Goal: Task Accomplishment & Management: Manage account settings

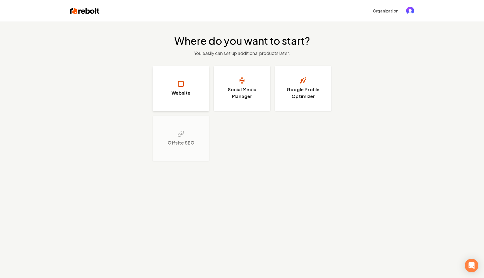
click at [190, 82] on button "Website" at bounding box center [181, 88] width 57 height 45
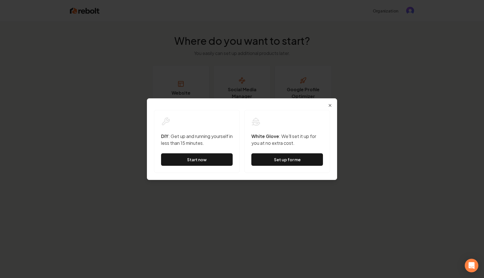
click at [333, 101] on div "Dialog DIY : Get up and running yourself in less than 15 minutes. Start now Whi…" at bounding box center [242, 139] width 190 height 82
click at [330, 104] on icon "button" at bounding box center [330, 105] width 2 height 2
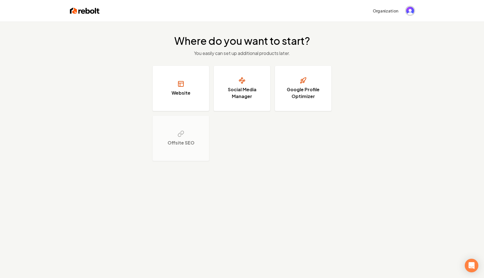
click at [410, 9] on img "Open user button" at bounding box center [410, 11] width 8 height 8
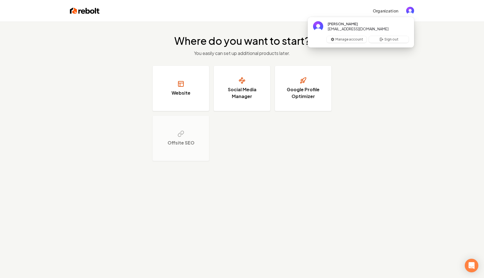
click at [353, 25] on span "Will Wallace" at bounding box center [358, 23] width 61 height 5
drag, startPoint x: 358, startPoint y: 29, endPoint x: 327, endPoint y: 28, distance: 31.1
click at [331, 28] on span "will@rebolthq.com" at bounding box center [358, 28] width 61 height 5
click at [295, 36] on h2 "Where do you want to start?" at bounding box center [242, 40] width 136 height 11
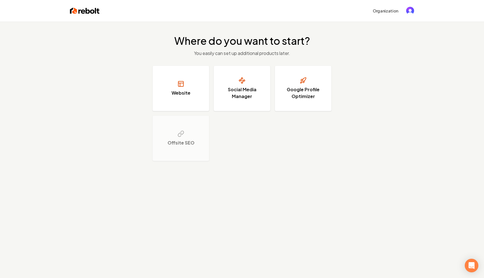
click at [342, 89] on div "Where do you want to start? You easily can set up additional products later. We…" at bounding box center [242, 98] width 484 height 153
click at [315, 66] on button "Google Profile Optimizer" at bounding box center [303, 88] width 57 height 45
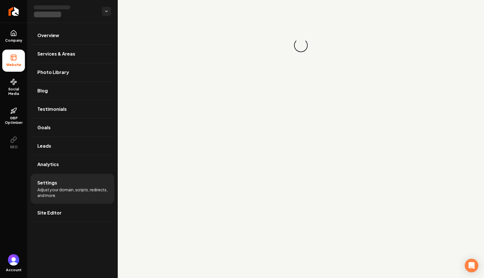
click at [180, 45] on div "Loading... Loading..." at bounding box center [301, 45] width 366 height 91
click at [16, 15] on icon "Return to dashboard" at bounding box center [13, 11] width 9 height 9
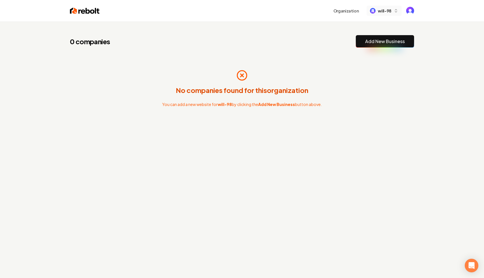
click at [384, 11] on span "will-98" at bounding box center [385, 11] width 14 height 6
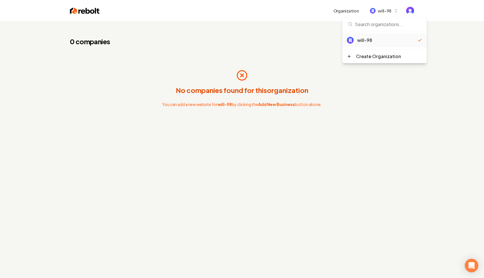
click at [365, 39] on div "will-98" at bounding box center [387, 40] width 61 height 7
click at [248, 60] on div "No companies found for this organization You can add a new website for will-98 …" at bounding box center [242, 88] width 344 height 63
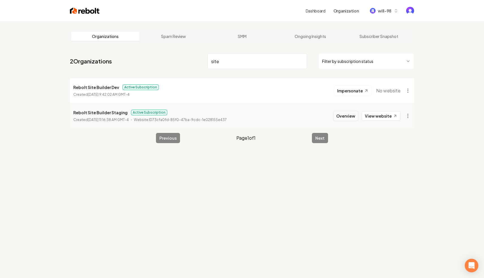
type input "site"
click at [348, 116] on button "Overview" at bounding box center [345, 116] width 25 height 10
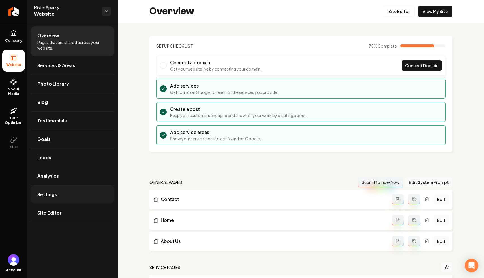
click at [65, 186] on link "Settings" at bounding box center [73, 194] width 84 height 18
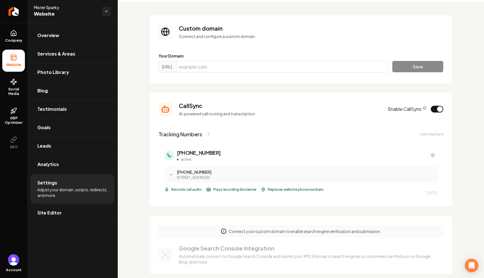
scroll to position [23, 0]
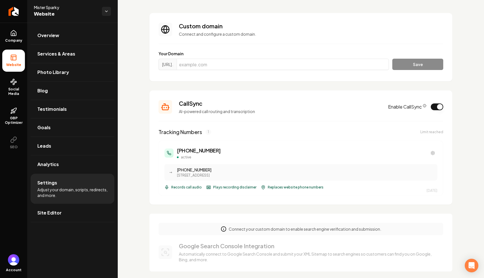
click at [434, 107] on button "Enable CallSync" at bounding box center [437, 106] width 12 height 7
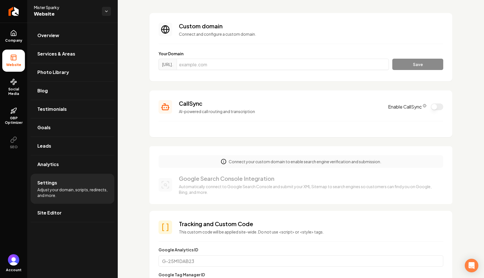
click at [442, 106] on button "Enable CallSync" at bounding box center [437, 106] width 12 height 7
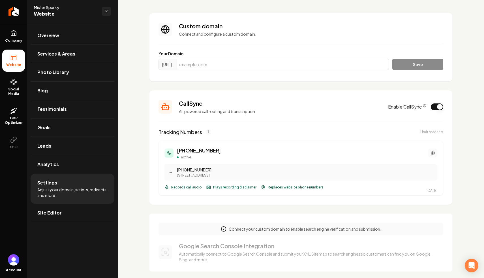
click at [431, 150] on button "Main content area" at bounding box center [432, 152] width 9 height 9
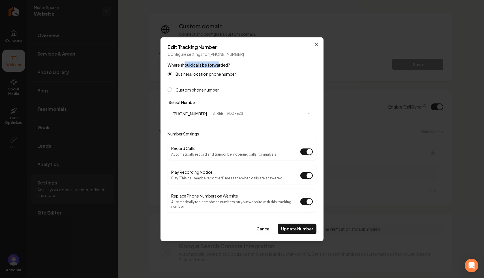
drag, startPoint x: 185, startPoint y: 67, endPoint x: 219, endPoint y: 68, distance: 34.0
click at [219, 67] on label "Where should calls be forwarded?" at bounding box center [199, 64] width 63 height 5
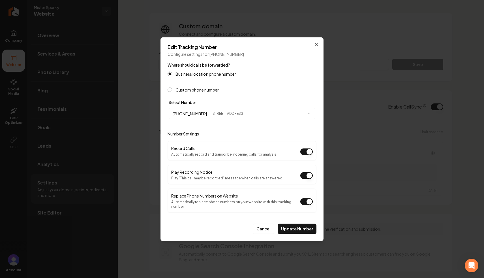
click at [206, 76] on label "Business location phone number" at bounding box center [205, 74] width 61 height 4
click at [172, 76] on button "Business location phone number" at bounding box center [170, 73] width 5 height 5
click at [194, 94] on form "**********" at bounding box center [242, 147] width 149 height 172
click at [215, 119] on button "(404) 495-7712 2064 Canton Rd, Marietta, GA 30066" at bounding box center [242, 113] width 147 height 11
click at [247, 89] on div at bounding box center [242, 139] width 484 height 278
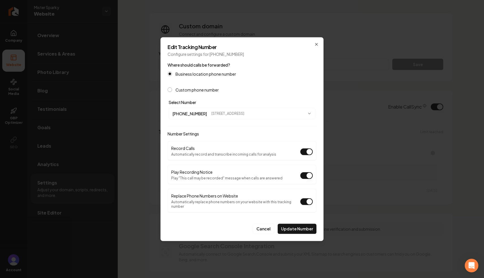
click at [171, 91] on button "Custom phone number" at bounding box center [170, 89] width 5 height 5
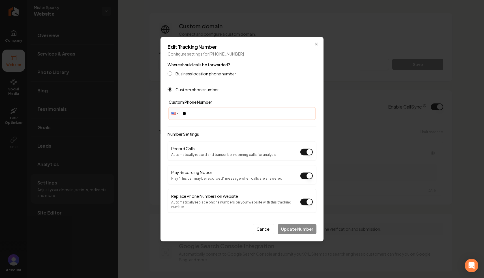
click at [209, 113] on input "**" at bounding box center [242, 113] width 146 height 11
click at [190, 75] on label "Business location phone number" at bounding box center [205, 73] width 61 height 4
click at [172, 75] on button "Business location phone number" at bounding box center [170, 73] width 5 height 5
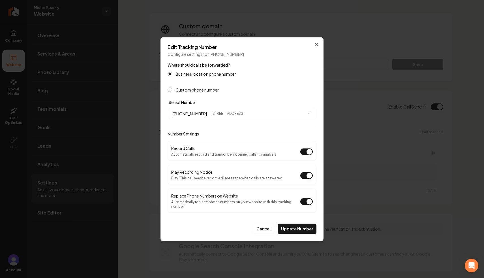
click at [186, 91] on label "Custom phone number" at bounding box center [196, 89] width 43 height 4
click at [172, 92] on button "Custom phone number" at bounding box center [170, 89] width 5 height 5
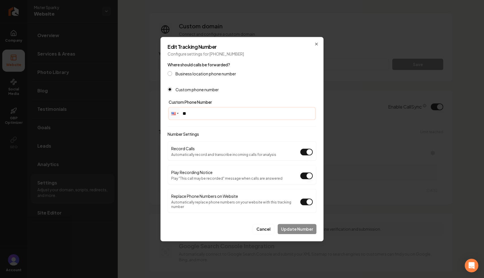
click at [204, 110] on input "**" at bounding box center [242, 113] width 146 height 11
click at [205, 114] on input "**" at bounding box center [242, 113] width 146 height 11
type input "**********"
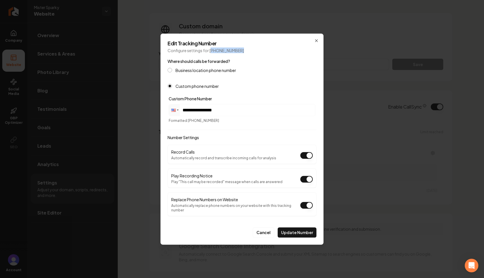
drag, startPoint x: 210, startPoint y: 53, endPoint x: 233, endPoint y: 53, distance: 23.8
click at [233, 53] on p "Configure settings for (470) 849-9285" at bounding box center [242, 50] width 149 height 6
click at [204, 52] on p "Configure settings for (470) 849-9285" at bounding box center [242, 50] width 149 height 6
drag, startPoint x: 223, startPoint y: 207, endPoint x: 194, endPoint y: 198, distance: 30.3
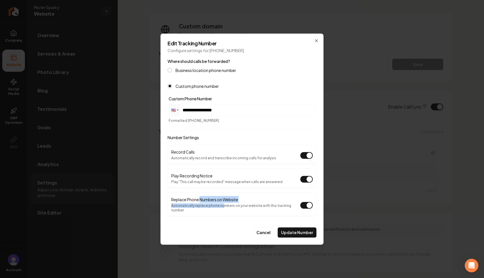
click at [195, 198] on div "Replace Phone Numbers on Website Automatically replace phone numbers on your we…" at bounding box center [235, 204] width 129 height 16
click at [208, 200] on label "Replace Phone Numbers on Website" at bounding box center [204, 198] width 67 height 5
click at [300, 201] on button "Replace Phone Numbers on Website" at bounding box center [306, 204] width 12 height 7
click at [208, 200] on label "Replace Phone Numbers on Website" at bounding box center [204, 198] width 67 height 5
click at [300, 201] on button "Replace Phone Numbers on Website" at bounding box center [306, 204] width 12 height 7
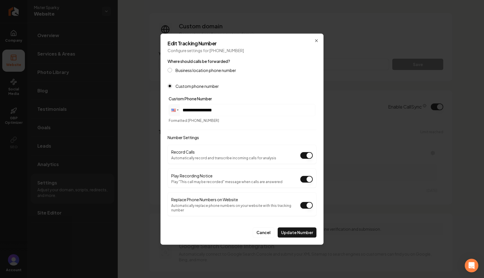
click at [208, 200] on label "Replace Phone Numbers on Website" at bounding box center [204, 198] width 67 height 5
click at [300, 201] on button "Replace Phone Numbers on Website" at bounding box center [306, 204] width 12 height 7
click at [231, 201] on label "Replace Phone Numbers on Website" at bounding box center [204, 198] width 67 height 5
click at [300, 202] on button "Replace Phone Numbers on Website" at bounding box center [306, 204] width 12 height 7
click at [289, 228] on button "Update Number" at bounding box center [297, 232] width 39 height 10
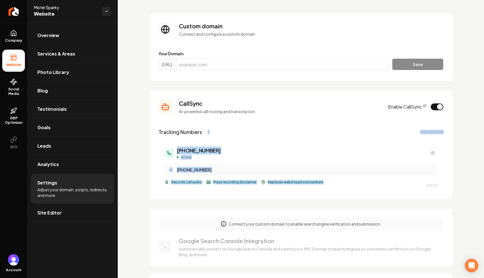
drag, startPoint x: 321, startPoint y: 182, endPoint x: 211, endPoint y: 127, distance: 123.1
click at [211, 127] on section "CallSync AI-powered call routing and transcription Enable CallSync Tracking Num…" at bounding box center [300, 144] width 303 height 109
click at [209, 103] on h3 "CallSync" at bounding box center [280, 103] width 202 height 8
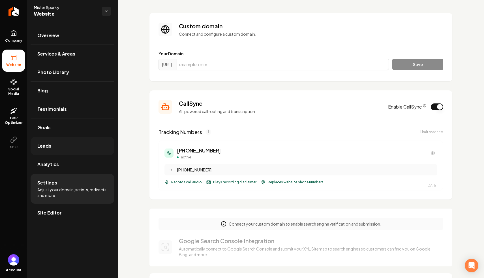
click at [70, 141] on link "Leads" at bounding box center [73, 146] width 84 height 18
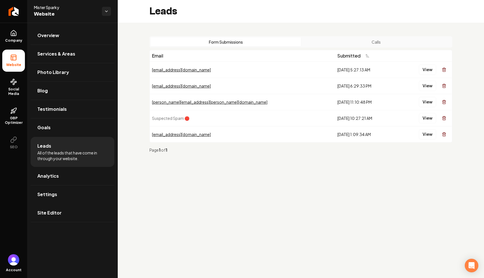
click at [342, 38] on button "Calls" at bounding box center [376, 41] width 150 height 9
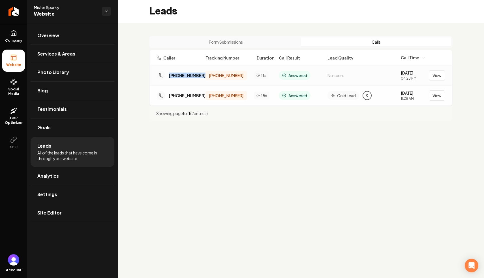
drag, startPoint x: 206, startPoint y: 76, endPoint x: 166, endPoint y: 76, distance: 39.9
click at [166, 76] on div "(334) 782-9988 (470) 849-9285 11s Answered No score 8/20/2025 04:28 PM View" at bounding box center [300, 75] width 289 height 11
click at [192, 72] on div "(334) 782-9988" at bounding box center [178, 75] width 44 height 9
click at [438, 77] on button "View" at bounding box center [437, 75] width 16 height 10
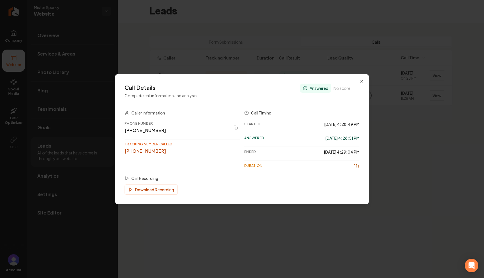
drag, startPoint x: 258, startPoint y: 123, endPoint x: 272, endPoint y: 123, distance: 13.6
click at [264, 123] on div "Started 8/20/2025, 4:28:49 PM" at bounding box center [301, 124] width 115 height 10
drag, startPoint x: 261, startPoint y: 136, endPoint x: 261, endPoint y: 140, distance: 3.7
click at [261, 138] on div "Answered 8/20/2025, 4:28:51 PM" at bounding box center [301, 137] width 115 height 10
click at [254, 156] on div "Ended 8/20/2025, 4:29:04 PM" at bounding box center [301, 151] width 115 height 10
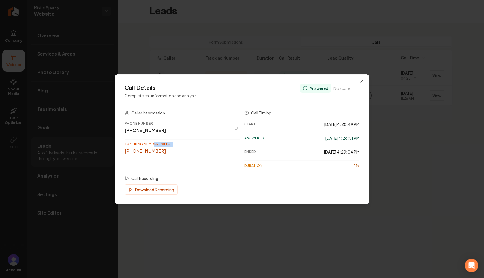
drag, startPoint x: 162, startPoint y: 147, endPoint x: 149, endPoint y: 136, distance: 17.1
click at [149, 136] on div "Phone Number (334) 782-9988 Tracking Number Called (470) 849-9285" at bounding box center [182, 138] width 115 height 38
click at [150, 128] on div "(334) 782-9988" at bounding box center [177, 130] width 104 height 7
drag, startPoint x: 128, startPoint y: 150, endPoint x: 160, endPoint y: 151, distance: 32.0
click at [160, 151] on div "(470) 849-9285" at bounding box center [182, 150] width 115 height 7
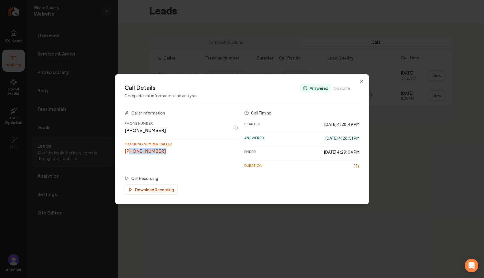
click at [147, 130] on div "(334) 782-9988" at bounding box center [177, 130] width 104 height 7
click at [333, 88] on div "Answered No score" at bounding box center [325, 87] width 50 height 9
click at [349, 87] on span "No score" at bounding box center [341, 88] width 17 height 6
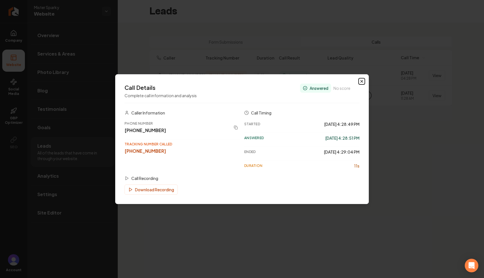
click at [361, 82] on icon "button" at bounding box center [362, 81] width 2 height 2
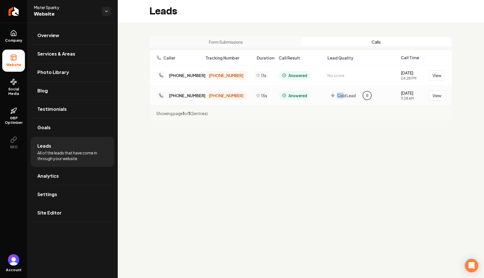
drag, startPoint x: 344, startPoint y: 93, endPoint x: 316, endPoint y: 99, distance: 28.6
click at [316, 99] on div "(334) 782-9988 (470) 849-9285 15s Answered Cold Lead 0 8/20/2025 11:28 AM View" at bounding box center [300, 95] width 289 height 11
click at [342, 104] on div "(334) 782-9988 (470) 849-9285 15s Answered Cold Lead 0 8/20/2025 11:28 AM View" at bounding box center [301, 95] width 302 height 20
click at [440, 92] on button "View" at bounding box center [437, 95] width 16 height 10
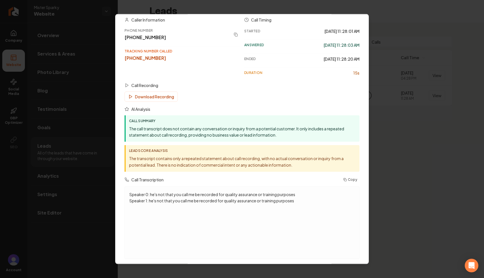
scroll to position [26, 0]
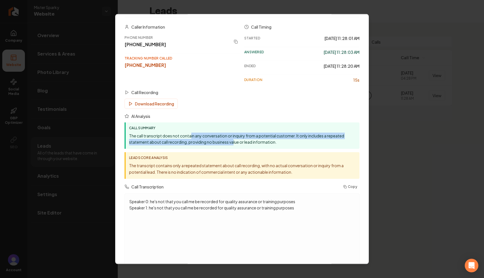
drag, startPoint x: 190, startPoint y: 138, endPoint x: 234, endPoint y: 140, distance: 43.6
click at [234, 140] on p "The call transcript does not contain any conversation or inquiry from a potenti…" at bounding box center [242, 138] width 227 height 13
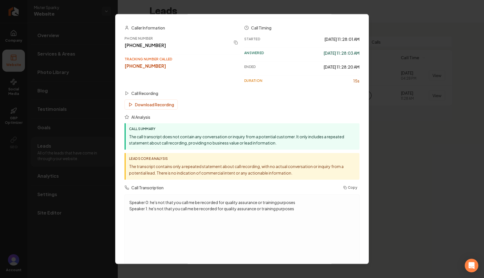
scroll to position [20, 0]
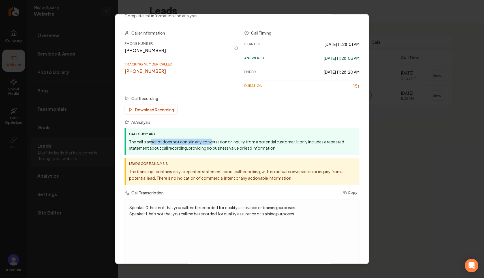
drag, startPoint x: 152, startPoint y: 140, endPoint x: 225, endPoint y: 145, distance: 73.5
click at [225, 145] on p "The call transcript does not contain any conversation or inquiry from a potenti…" at bounding box center [242, 144] width 227 height 13
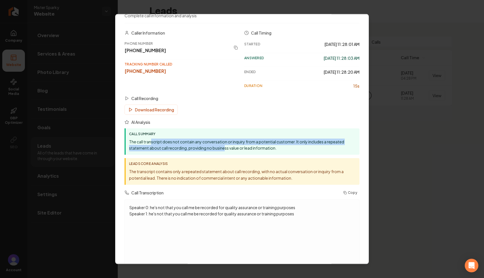
click at [225, 145] on p "The call transcript does not contain any conversation or inquiry from a potenti…" at bounding box center [242, 144] width 227 height 13
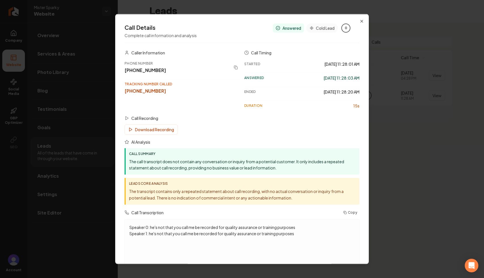
scroll to position [37, 0]
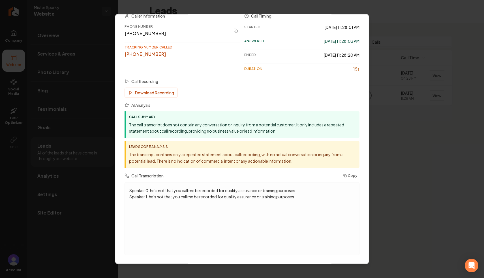
drag, startPoint x: 162, startPoint y: 192, endPoint x: 200, endPoint y: 199, distance: 38.9
click at [195, 197] on p "Speaker 0: he's not that you call me be recorded for quality assurance or train…" at bounding box center [241, 193] width 225 height 13
click at [203, 200] on div "Speaker 0: he's not that you call me be recorded for quality assurance or train…" at bounding box center [241, 218] width 225 height 63
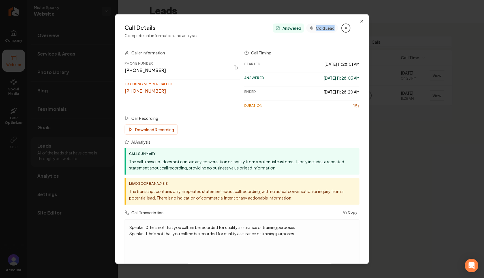
drag, startPoint x: 313, startPoint y: 28, endPoint x: 334, endPoint y: 29, distance: 21.2
click at [334, 29] on div "Cold Lead" at bounding box center [322, 27] width 32 height 9
click at [344, 29] on div "0" at bounding box center [345, 27] width 9 height 9
click at [311, 50] on div "Call Timing" at bounding box center [301, 53] width 115 height 6
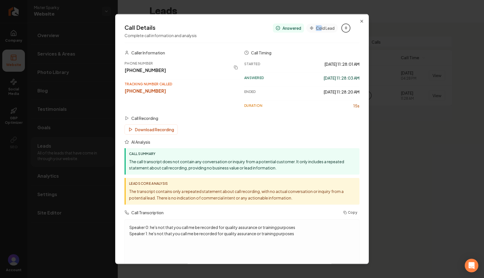
drag, startPoint x: 314, startPoint y: 27, endPoint x: 334, endPoint y: 27, distance: 20.1
click at [334, 27] on div "Cold Lead" at bounding box center [322, 27] width 32 height 9
click at [334, 27] on span "Cold Lead" at bounding box center [325, 28] width 19 height 6
click at [328, 27] on span "Cold Lead" at bounding box center [325, 28] width 19 height 6
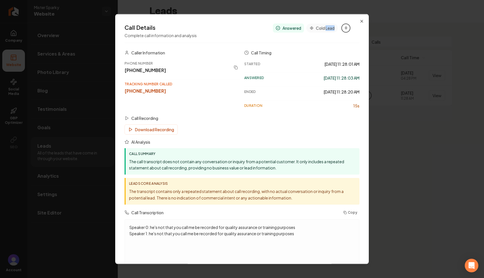
click at [320, 27] on span "Cold Lead" at bounding box center [325, 28] width 19 height 6
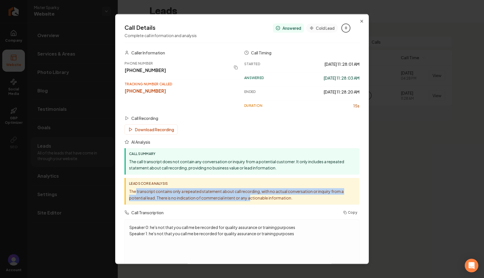
drag, startPoint x: 134, startPoint y: 192, endPoint x: 251, endPoint y: 200, distance: 117.1
click at [251, 200] on p "The transcript contains only a repeated statement about call recording, with no…" at bounding box center [242, 194] width 227 height 13
click at [253, 199] on p "The transcript contains only a repeated statement about call recording, with no…" at bounding box center [242, 194] width 227 height 13
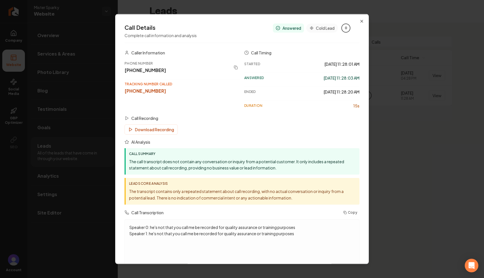
click at [253, 199] on p "The transcript contains only a repeated statement about call recording, with no…" at bounding box center [242, 194] width 227 height 13
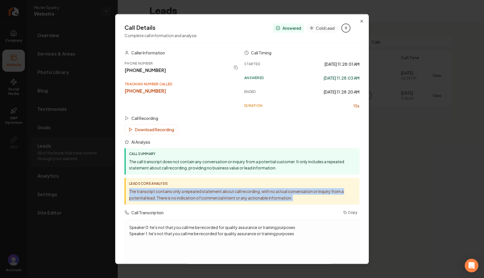
click at [209, 171] on div "Call Summary The call transcript does not contain any conversation or inquiry f…" at bounding box center [242, 161] width 235 height 27
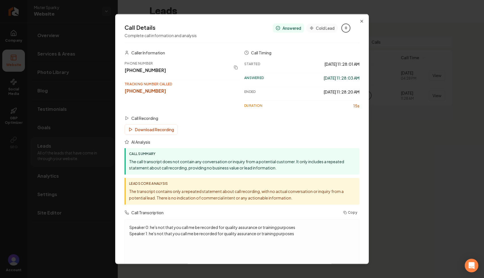
click at [216, 165] on p "The call transcript does not contain any conversation or inquiry from a potenti…" at bounding box center [242, 164] width 227 height 13
drag, startPoint x: 178, startPoint y: 232, endPoint x: 236, endPoint y: 248, distance: 60.2
click at [227, 247] on div "Speaker 0: he's not that you call me be recorded for quality assurance or train…" at bounding box center [241, 255] width 225 height 63
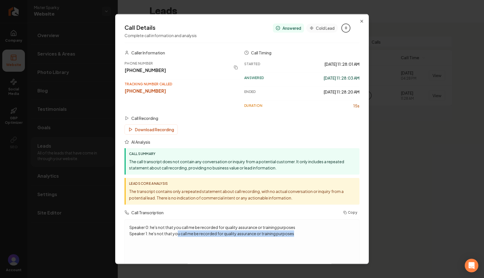
click at [286, 219] on div "Speaker 0: he's not that you call me be recorded for quality assurance or train…" at bounding box center [242, 255] width 235 height 72
click at [363, 21] on icon "button" at bounding box center [361, 21] width 5 height 5
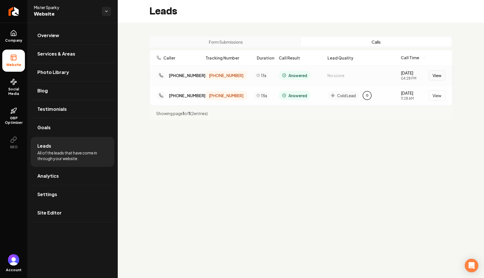
click at [432, 74] on button "View" at bounding box center [437, 75] width 16 height 10
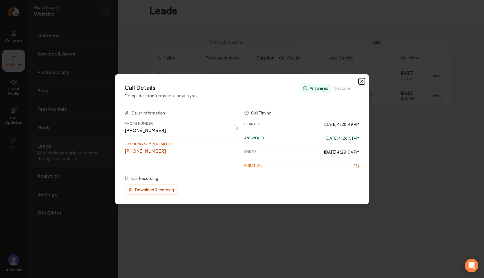
click at [361, 80] on icon "button" at bounding box center [362, 81] width 2 height 2
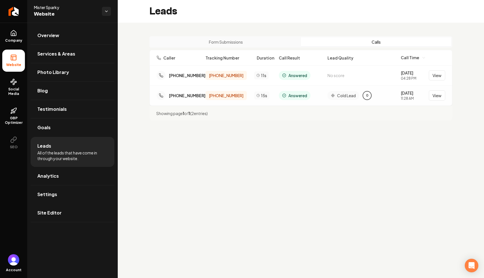
click at [260, 39] on button "Form Submissions" at bounding box center [226, 41] width 150 height 9
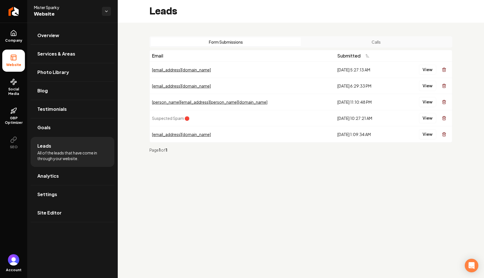
click at [349, 44] on button "Calls" at bounding box center [376, 41] width 150 height 9
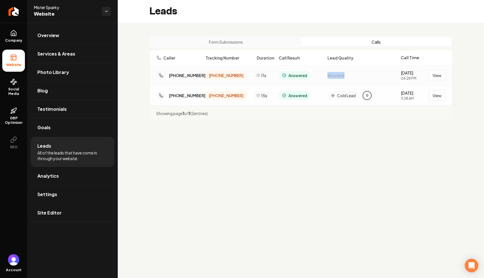
drag, startPoint x: 327, startPoint y: 75, endPoint x: 354, endPoint y: 78, distance: 26.5
click at [354, 78] on div "No score" at bounding box center [361, 75] width 69 height 7
click at [244, 45] on button "Form Submissions" at bounding box center [226, 41] width 150 height 9
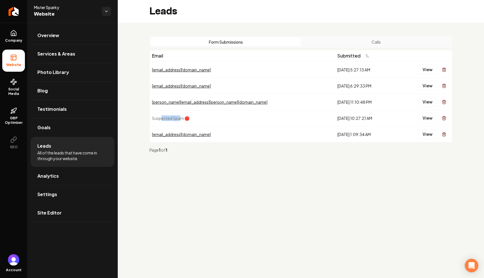
drag, startPoint x: 181, startPoint y: 119, endPoint x: 161, endPoint y: 117, distance: 20.1
click at [162, 117] on span "Suspected Spam 🛑" at bounding box center [170, 117] width 37 height 5
click at [173, 117] on span "Suspected Spam 🛑" at bounding box center [170, 117] width 37 height 5
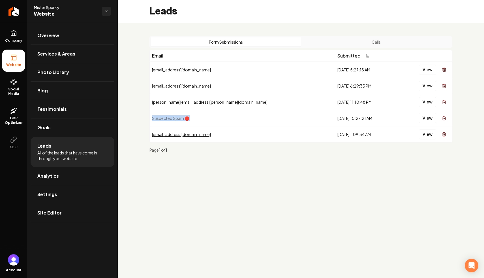
click at [227, 117] on td "Suspected Spam 🛑" at bounding box center [242, 118] width 185 height 16
click at [424, 119] on button "View" at bounding box center [427, 118] width 17 height 10
click at [358, 39] on button "Calls" at bounding box center [376, 41] width 150 height 9
click at [319, 47] on div "Form Submissions Calls" at bounding box center [300, 41] width 303 height 11
click at [335, 44] on button "Calls" at bounding box center [376, 41] width 150 height 9
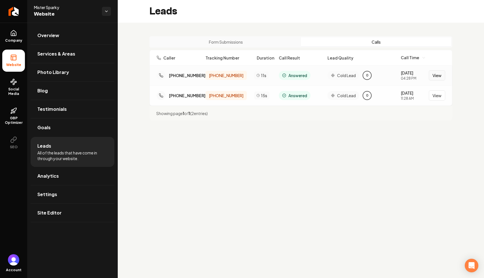
click at [433, 77] on button "View" at bounding box center [437, 75] width 16 height 10
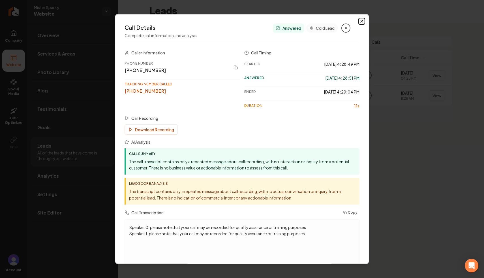
click at [362, 21] on icon "button" at bounding box center [362, 21] width 2 height 2
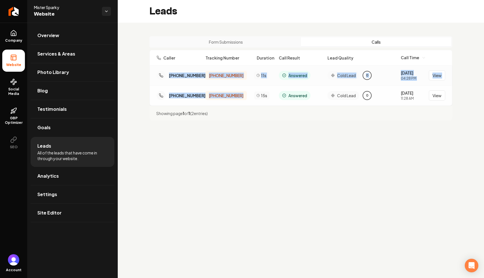
drag, startPoint x: 245, startPoint y: 98, endPoint x: 165, endPoint y: 73, distance: 83.7
click at [165, 73] on div "(334) 782-9988 (470) 849-9285 11s Answered Cold Lead 0 8/20/2025 04:28 PM View …" at bounding box center [301, 85] width 302 height 40
click at [144, 100] on div "Form Submissions Calls Caller Tracking Number Duration Call Result Lead Quality…" at bounding box center [301, 78] width 366 height 111
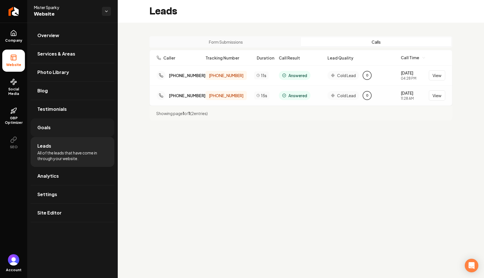
click at [65, 131] on link "Goals" at bounding box center [73, 127] width 84 height 18
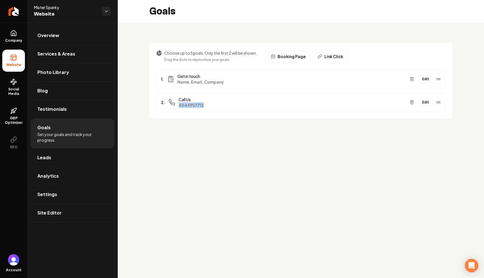
drag, startPoint x: 215, startPoint y: 109, endPoint x: 178, endPoint y: 106, distance: 36.6
click at [178, 106] on div "2. Call Us 4044957712 Edit" at bounding box center [300, 102] width 289 height 19
click at [423, 100] on button "Edit" at bounding box center [426, 101] width 14 height 7
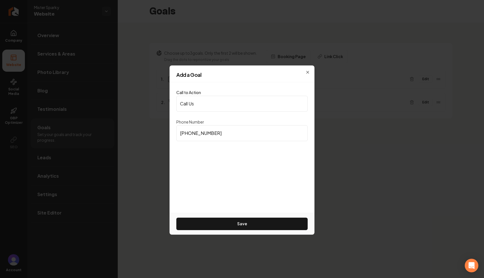
click at [248, 136] on input "(404) 495-7712" at bounding box center [241, 133] width 131 height 16
click at [226, 156] on div "Call to Action Call Us Phone Number (404) 495-7712 Save" at bounding box center [242, 147] width 145 height 130
click at [195, 132] on input "(404) 495-7712" at bounding box center [241, 133] width 131 height 16
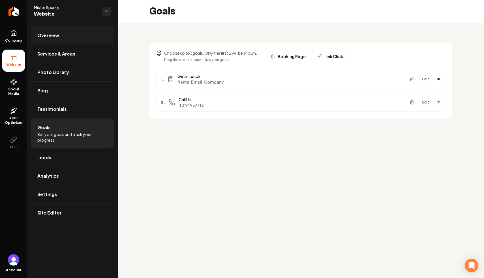
click at [88, 36] on link "Overview" at bounding box center [73, 35] width 84 height 18
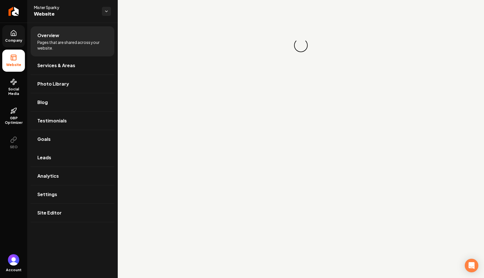
click at [8, 36] on link "Company" at bounding box center [13, 36] width 23 height 22
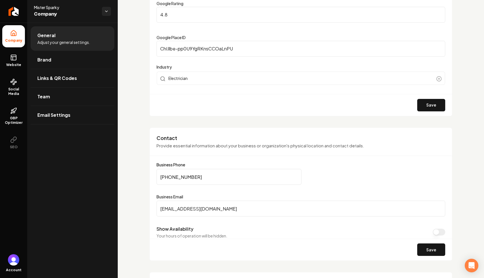
scroll to position [211, 0]
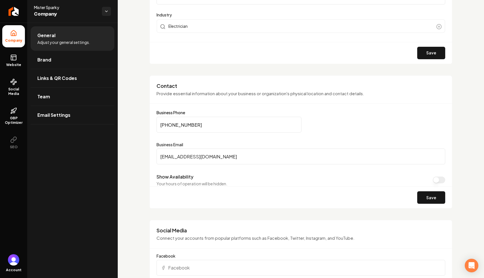
click at [212, 119] on input "(404) 495-7712" at bounding box center [228, 125] width 145 height 16
click at [203, 125] on input "(404) 495-7712" at bounding box center [228, 125] width 145 height 16
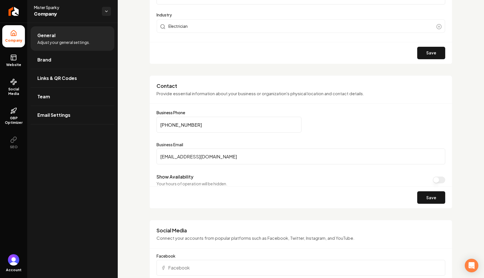
click at [200, 109] on div "Contact Provide essential information about your business or organization's phy…" at bounding box center [300, 141] width 303 height 133
click at [189, 128] on input "(404) 495-7712" at bounding box center [228, 125] width 145 height 16
click at [211, 128] on input "(404) 495-7712" at bounding box center [228, 125] width 145 height 16
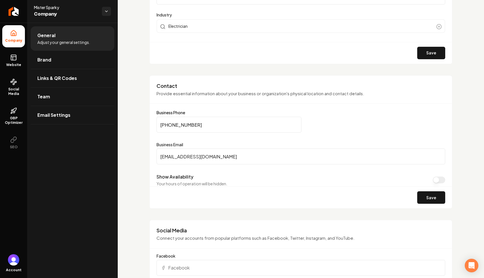
click at [211, 128] on input "(404) 495-7712" at bounding box center [228, 125] width 145 height 16
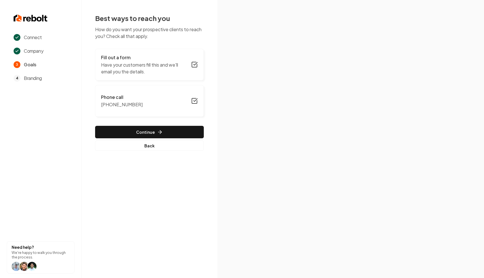
click at [161, 96] on button "Phone call [PHONE_NUMBER]" at bounding box center [149, 101] width 109 height 32
click at [168, 103] on p "Add a way for customers to call you." at bounding box center [138, 104] width 75 height 7
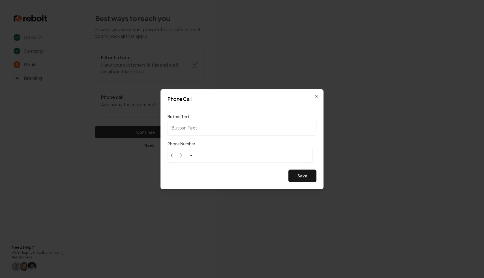
type input "Call us"
drag, startPoint x: 211, startPoint y: 152, endPoint x: 154, endPoint y: 149, distance: 57.5
click at [154, 149] on body "Connect Company 3 Goals 4 Branding Need help? We're happy to walk you through t…" at bounding box center [242, 139] width 484 height 278
click at [213, 155] on input "[PHONE_NUMBER]" at bounding box center [240, 155] width 145 height 16
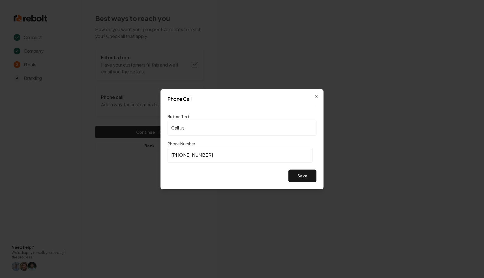
click at [213, 155] on input "[PHONE_NUMBER]" at bounding box center [240, 155] width 145 height 16
type input "[PHONE_NUMBER]"
click at [243, 156] on input "[PHONE_NUMBER]" at bounding box center [240, 155] width 145 height 16
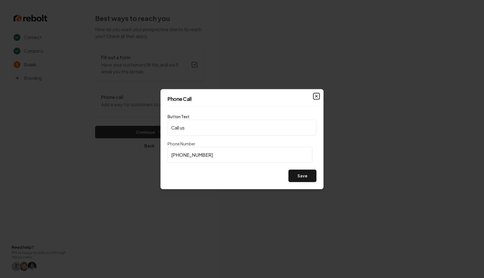
click at [317, 95] on icon "button" at bounding box center [316, 96] width 5 height 5
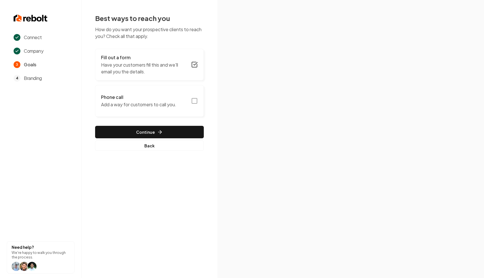
click at [184, 100] on button "Phone call Add a way for customers to call you." at bounding box center [149, 101] width 109 height 32
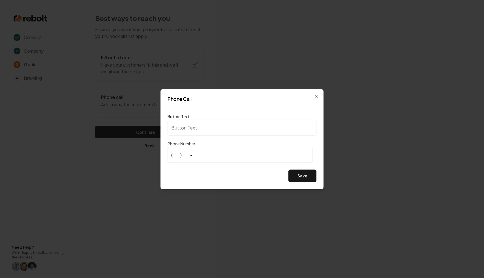
type input "Call us"
type input "(404) 495-7712"
click at [308, 172] on button "Save" at bounding box center [302, 175] width 28 height 12
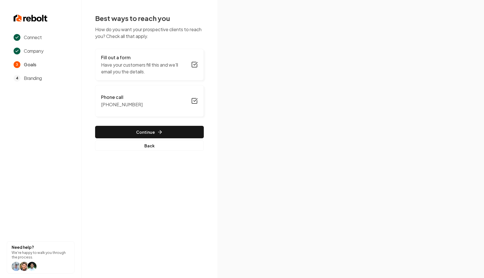
click at [51, 16] on div at bounding box center [44, 18] width 61 height 9
click at [39, 16] on img at bounding box center [31, 18] width 34 height 9
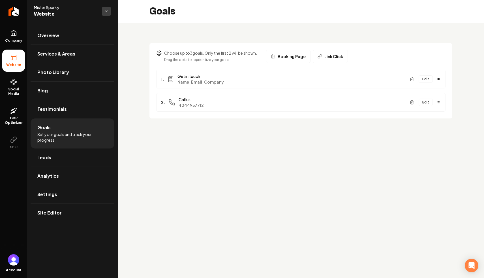
click at [107, 15] on html "Company Website Social Media GBP Optimizer SEO Account Mister Sparky Website Ov…" at bounding box center [242, 139] width 484 height 278
click at [130, 20] on link "New Company" at bounding box center [148, 19] width 70 height 10
